Goal: Complete application form

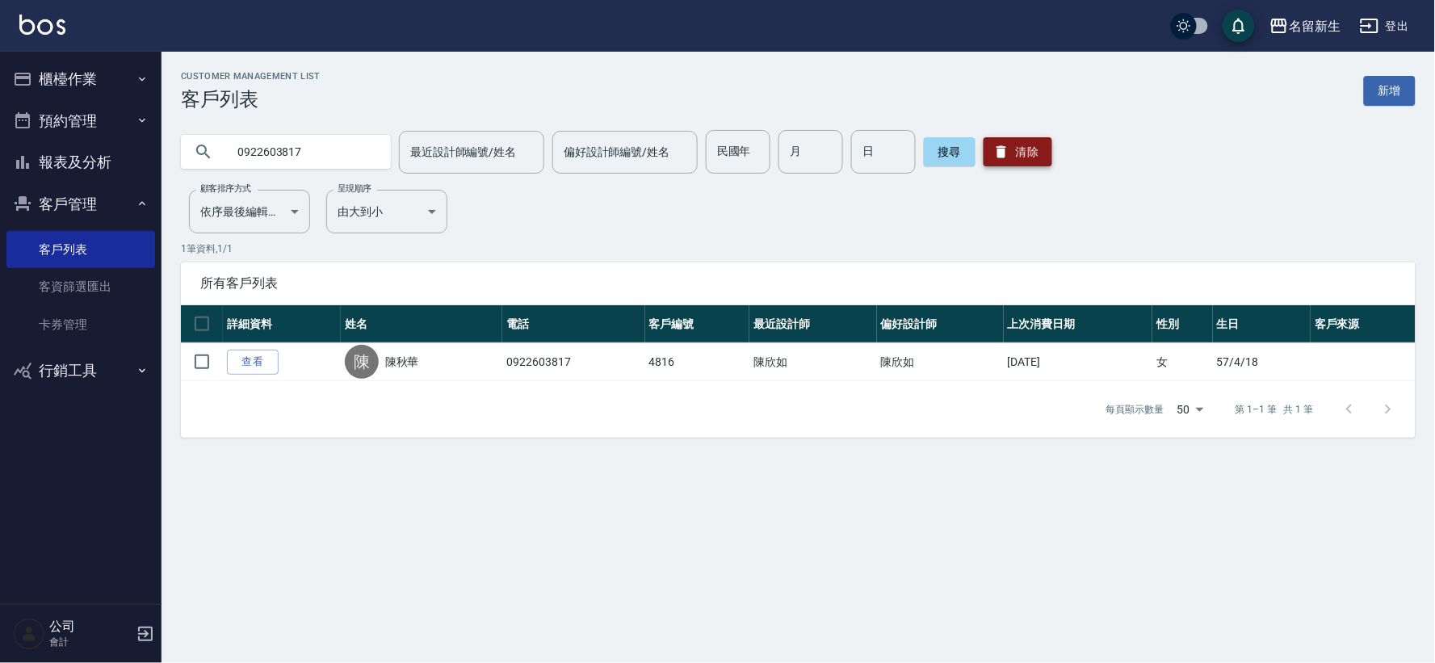
click at [987, 142] on button "清除" at bounding box center [1018, 151] width 69 height 29
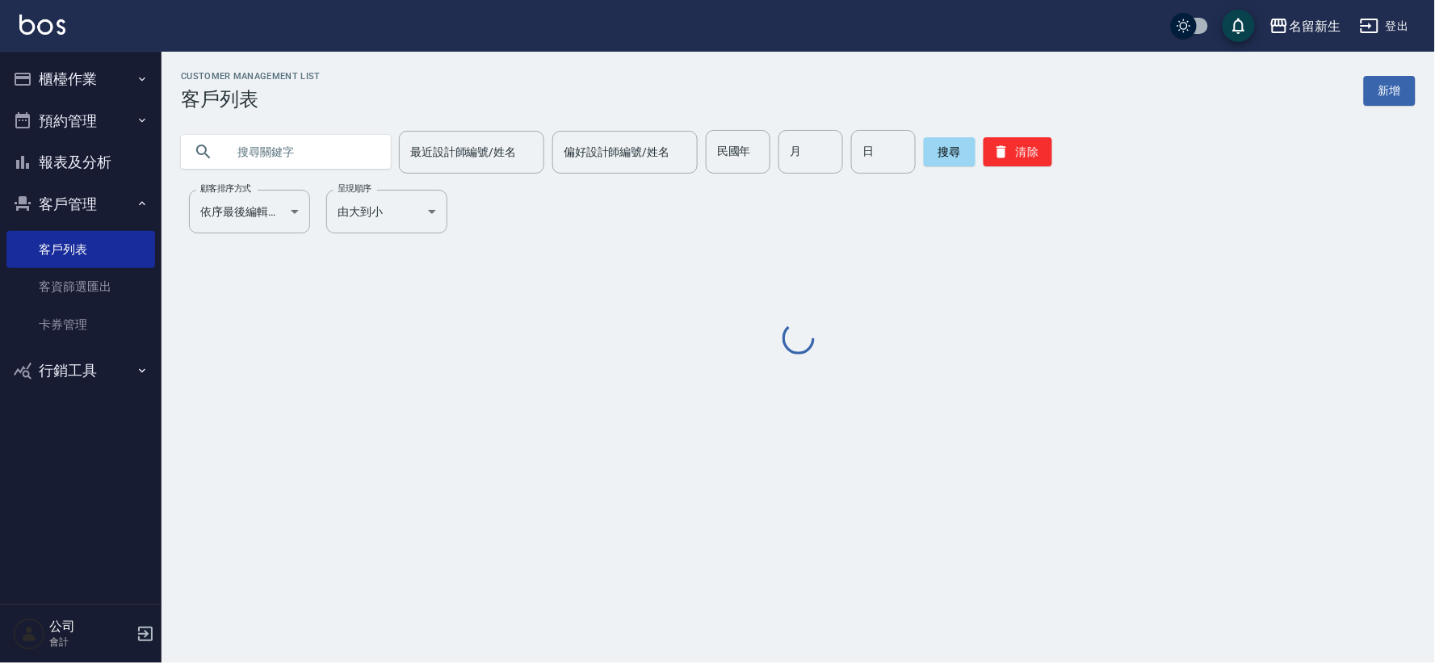
click at [759, 153] on input "民國年" at bounding box center [738, 152] width 65 height 44
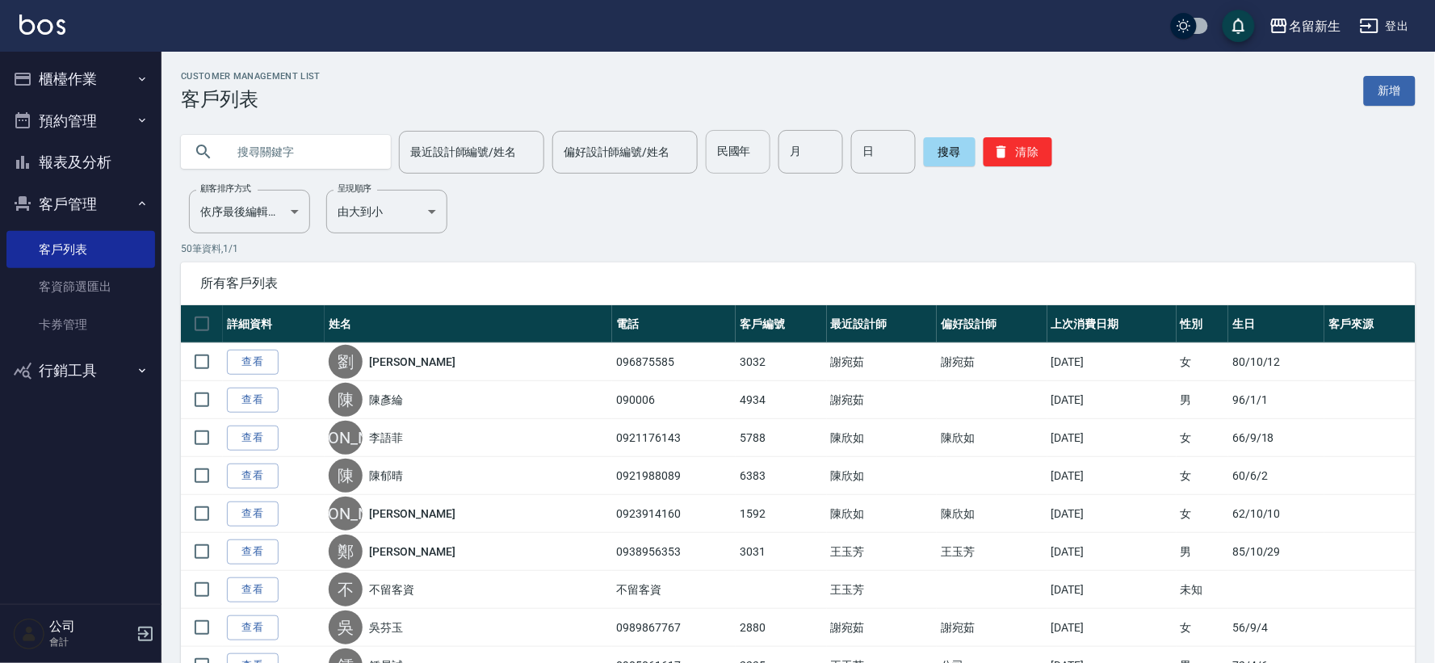
click at [736, 152] on label "民國年" at bounding box center [734, 151] width 34 height 16
click at [736, 152] on input "民國年" at bounding box center [738, 152] width 65 height 44
click at [736, 152] on div "民國年 民國年" at bounding box center [738, 152] width 65 height 44
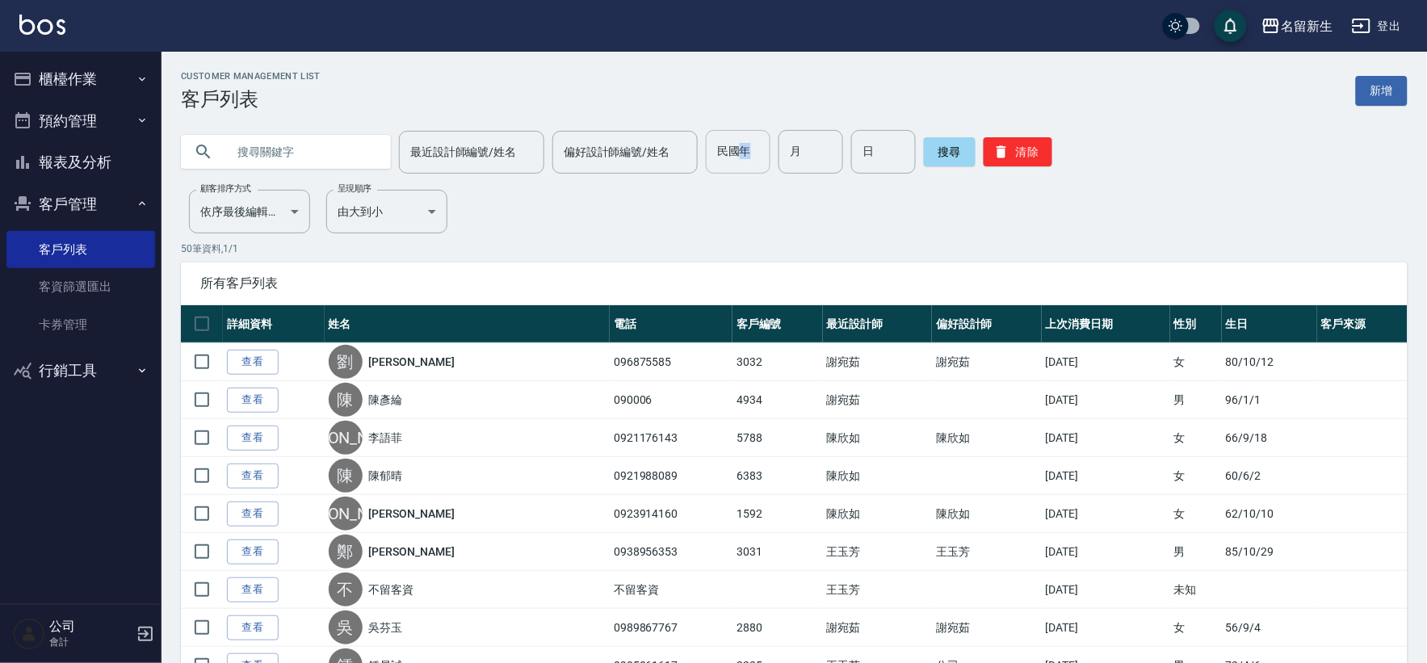
click at [735, 151] on input "民國年" at bounding box center [738, 152] width 65 height 44
type input "55"
type input "12"
type input "13"
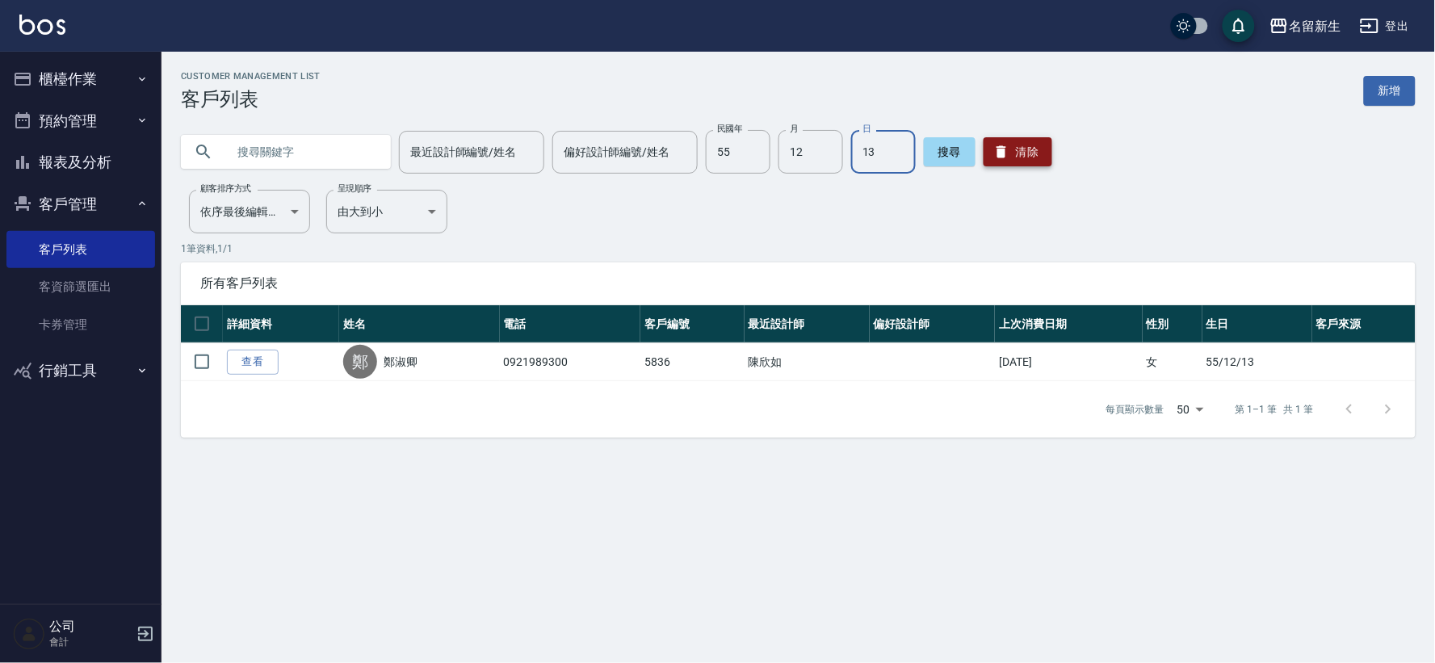
click at [999, 154] on icon "button" at bounding box center [1001, 152] width 16 height 16
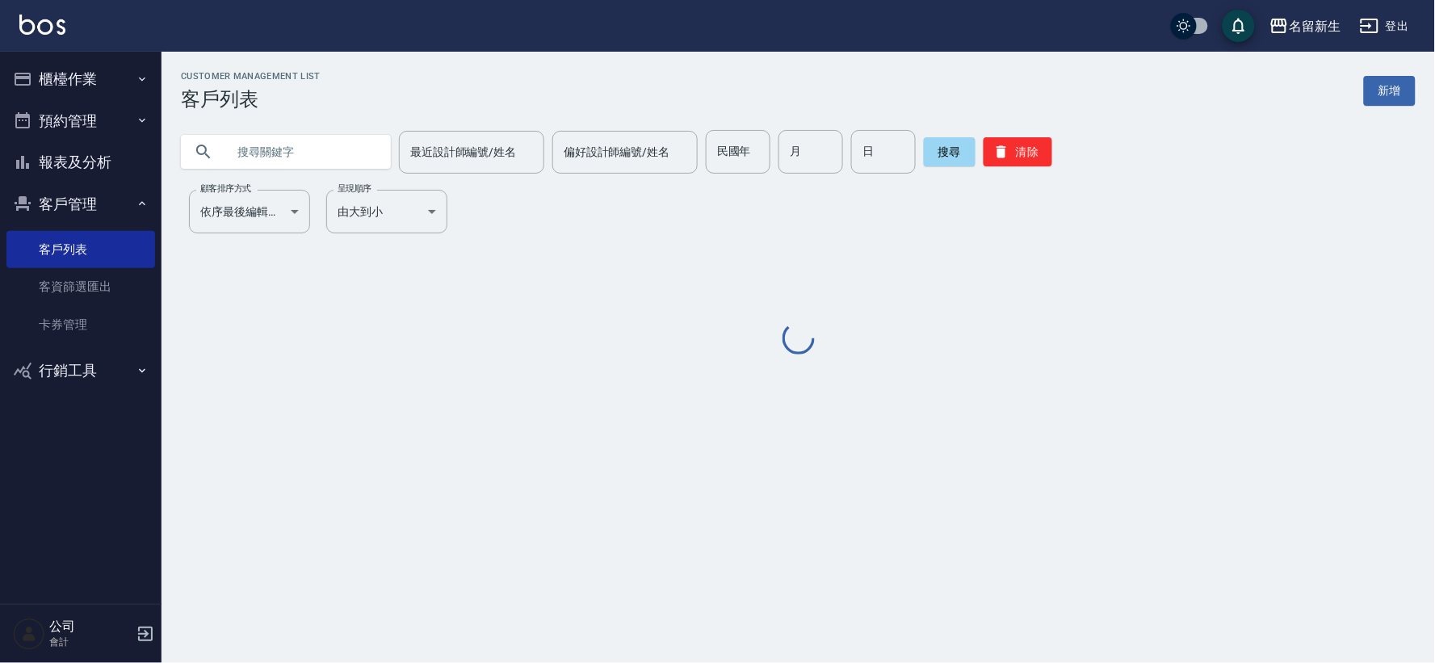
click at [319, 143] on input "text" at bounding box center [302, 152] width 152 height 44
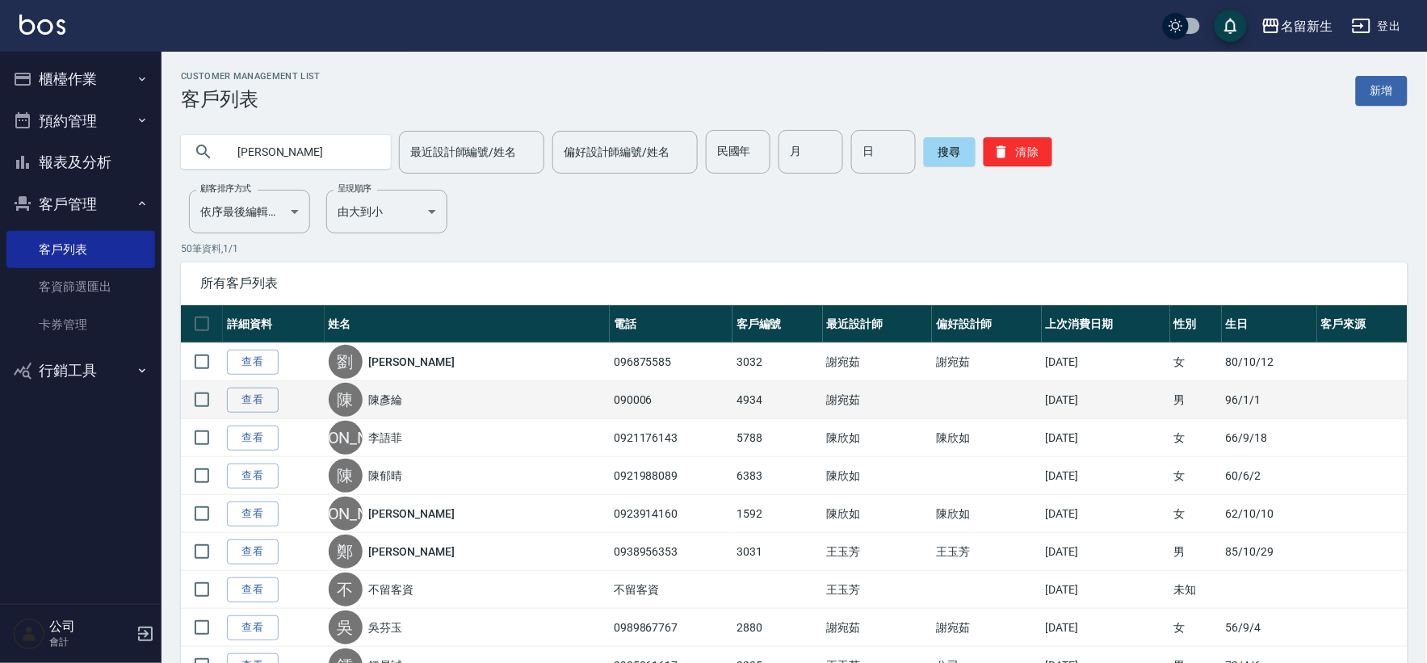
type input "謝牧"
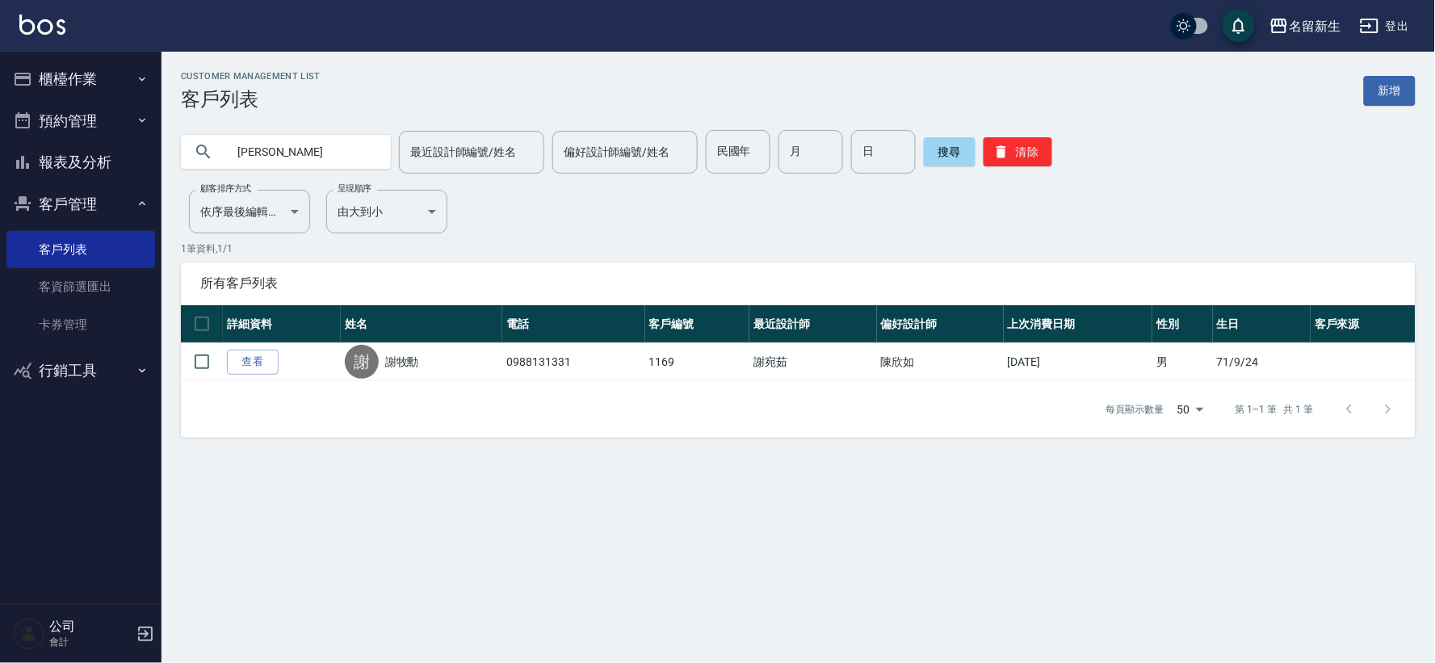
drag, startPoint x: 275, startPoint y: 147, endPoint x: 147, endPoint y: 78, distance: 145.6
click at [173, 165] on div "謝牧 最近設計師編號/姓名 最近設計師編號/姓名 偏好設計師編號/姓名 偏好設計師編號/姓名 民國年 民國年 月 月 日 日 搜尋 清除" at bounding box center [789, 142] width 1254 height 63
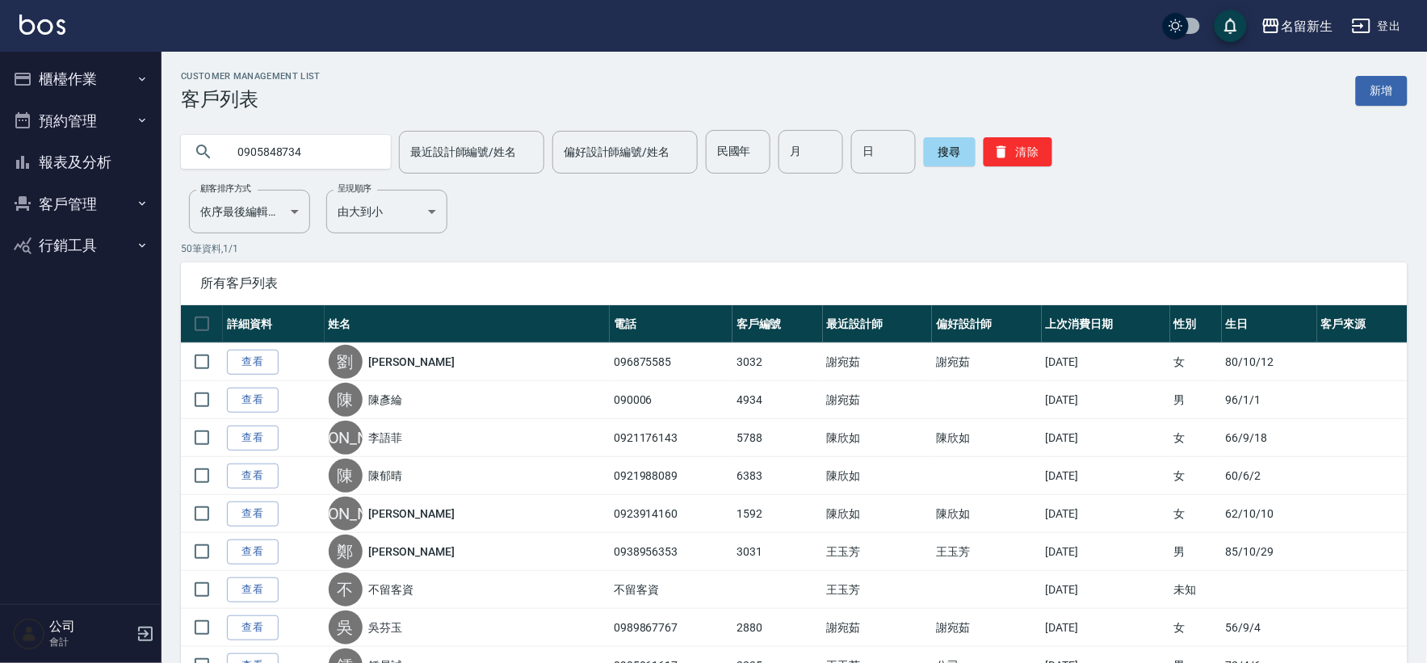
type input "0905848734"
